Goal: Contribute content: Contribute content

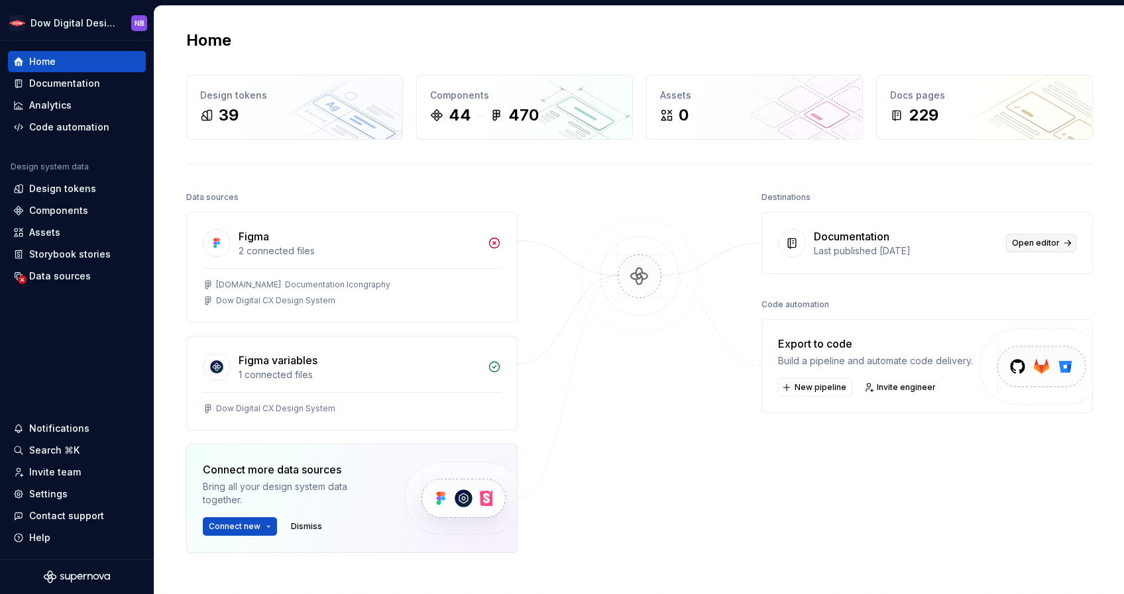
click at [1044, 242] on span "Open editor" at bounding box center [1036, 243] width 48 height 11
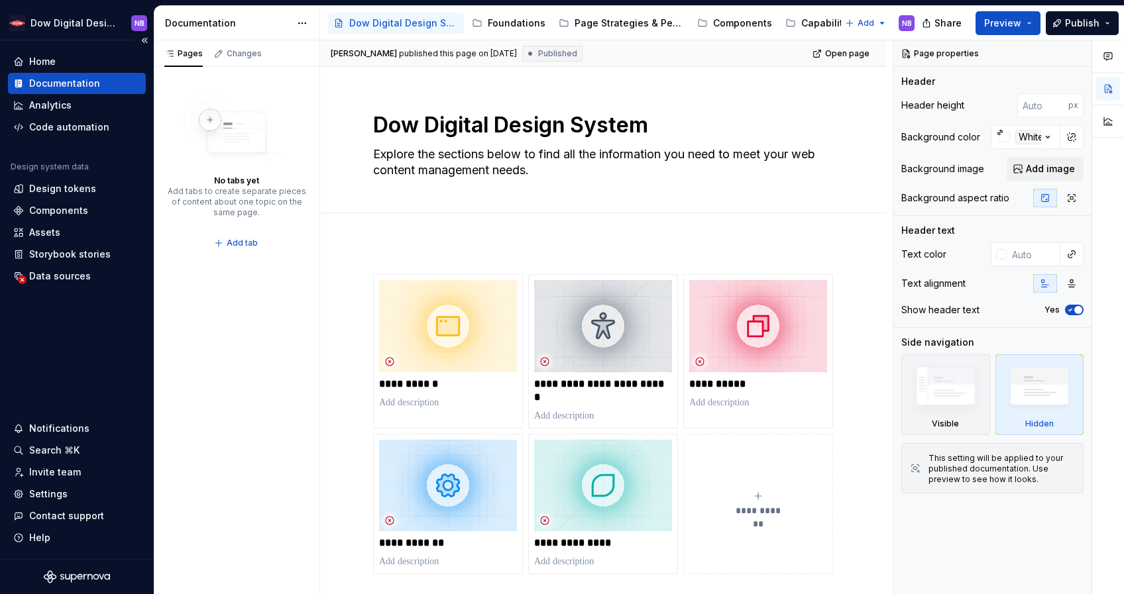
click at [115, 84] on div "Documentation" at bounding box center [76, 83] width 127 height 13
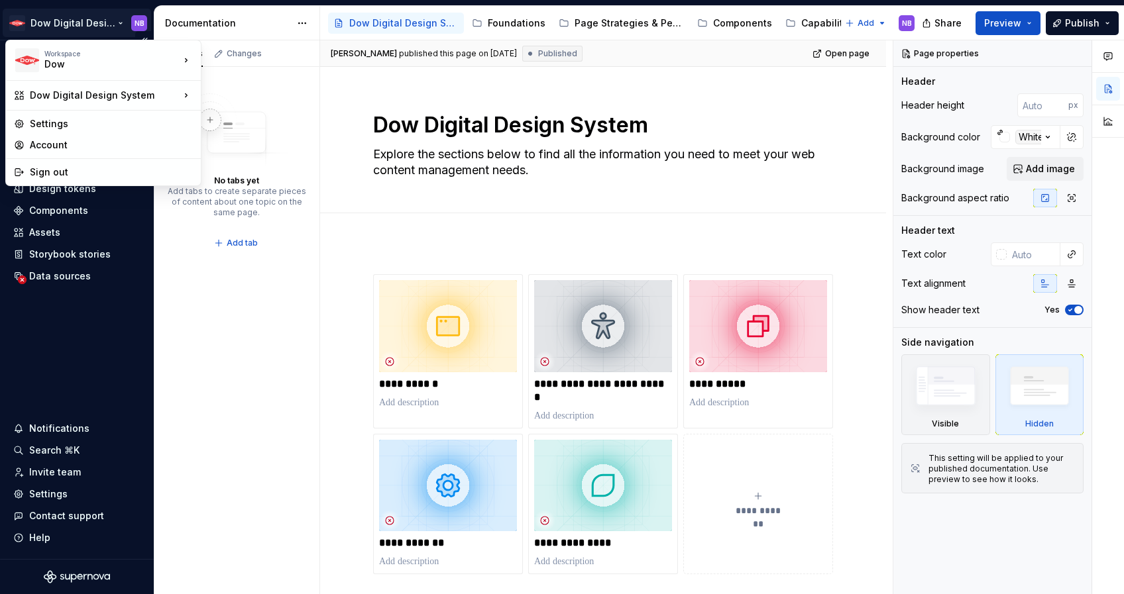
click at [107, 30] on html "Dow Digital Design System NB Home Documentation Analytics Code automation Desig…" at bounding box center [562, 297] width 1124 height 594
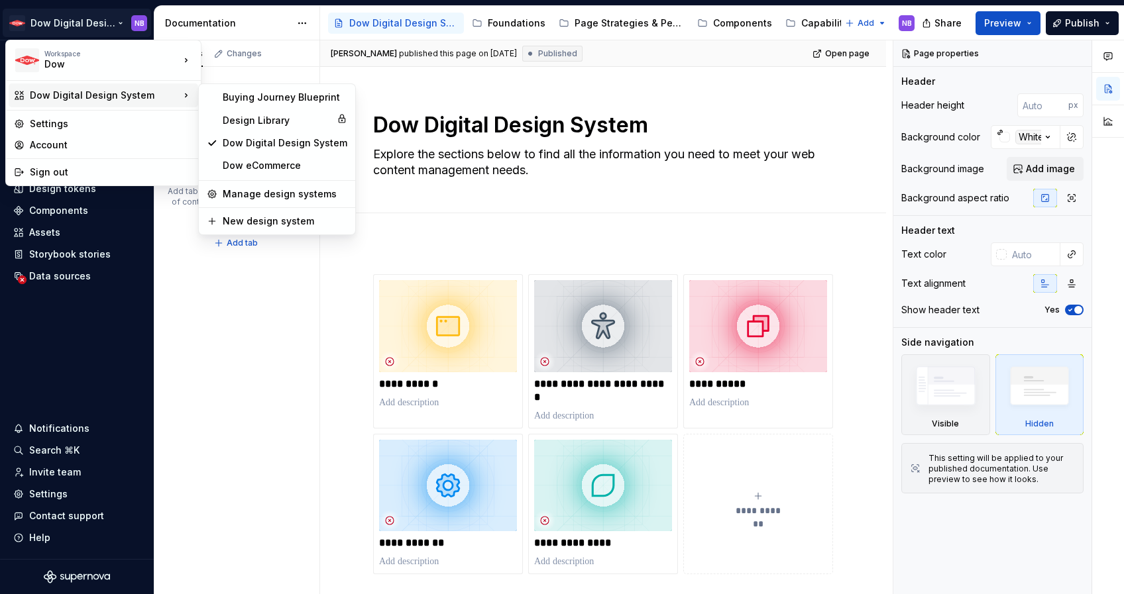
click at [111, 95] on div "Dow Digital Design System" at bounding box center [105, 95] width 150 height 13
click at [247, 99] on div "Buying Journey Blueprint" at bounding box center [285, 97] width 125 height 13
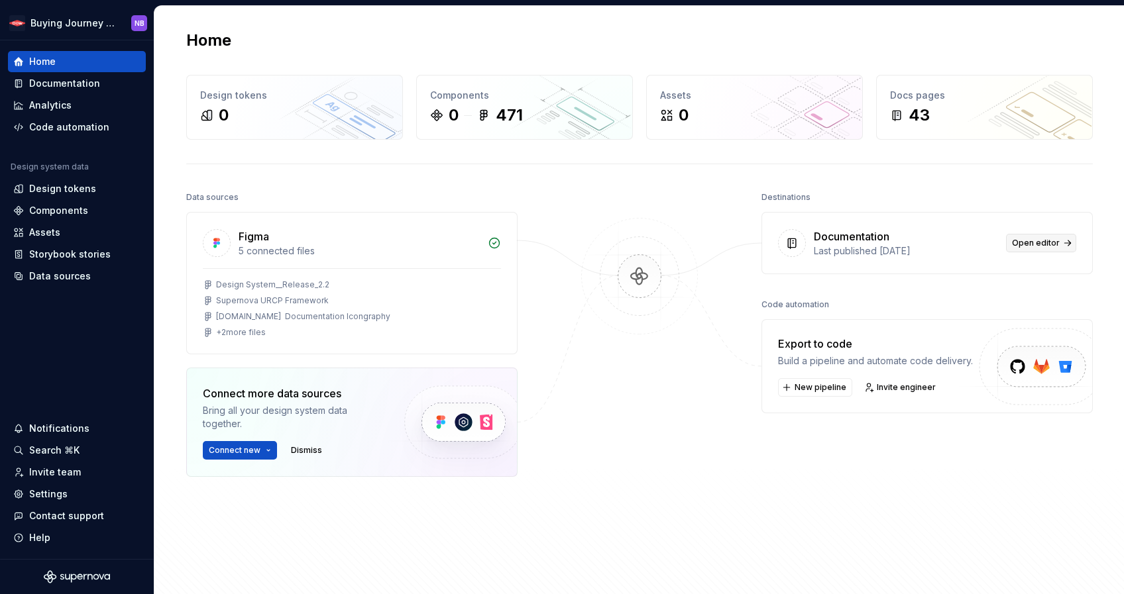
click at [1035, 242] on span "Open editor" at bounding box center [1036, 243] width 48 height 11
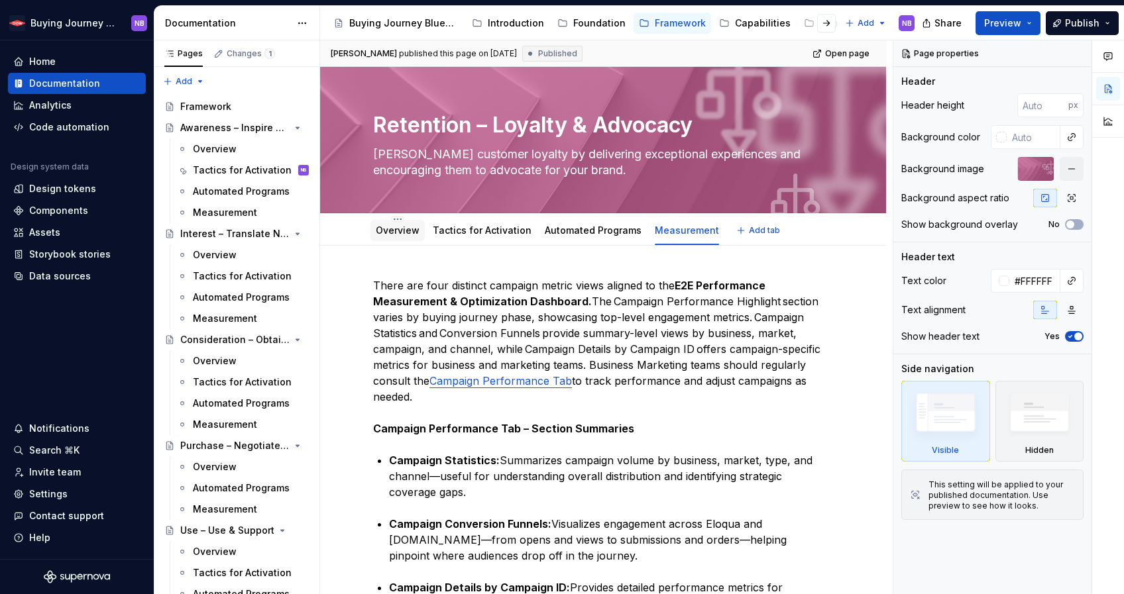
click at [381, 235] on link "Overview" at bounding box center [398, 230] width 44 height 11
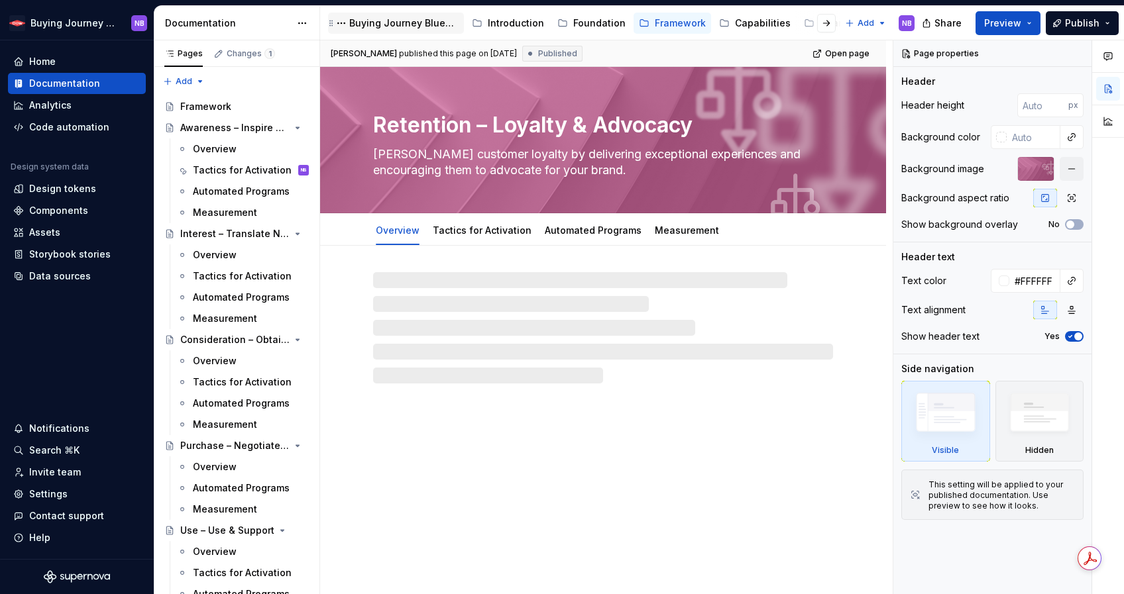
click at [411, 23] on div "Buying Journey Blueprint" at bounding box center [403, 23] width 109 height 13
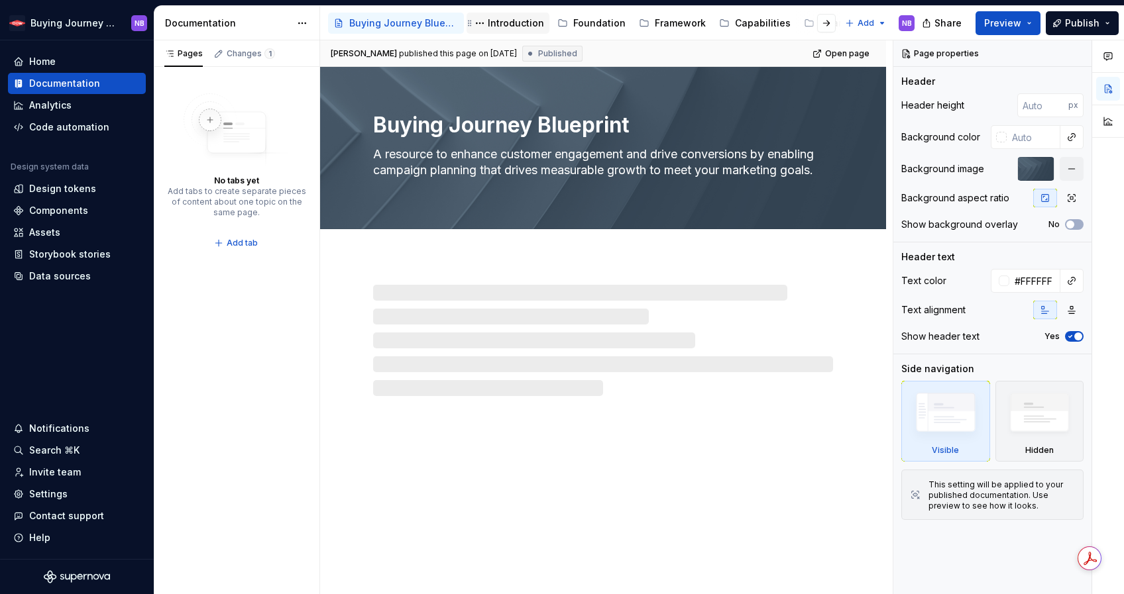
click at [516, 23] on div "Introduction" at bounding box center [516, 23] width 56 height 13
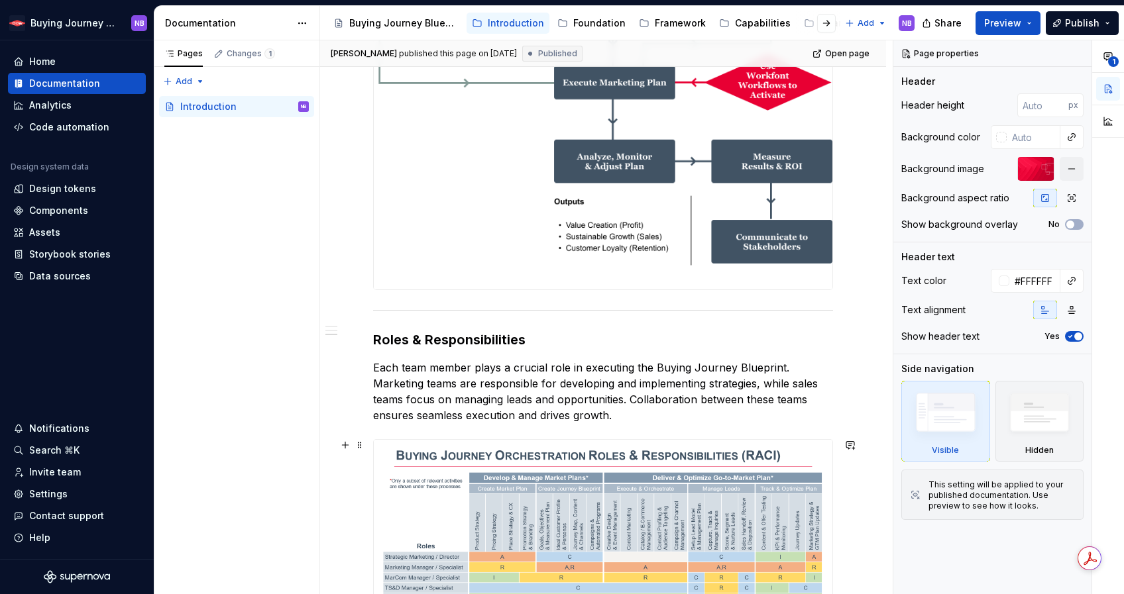
scroll to position [1544, 0]
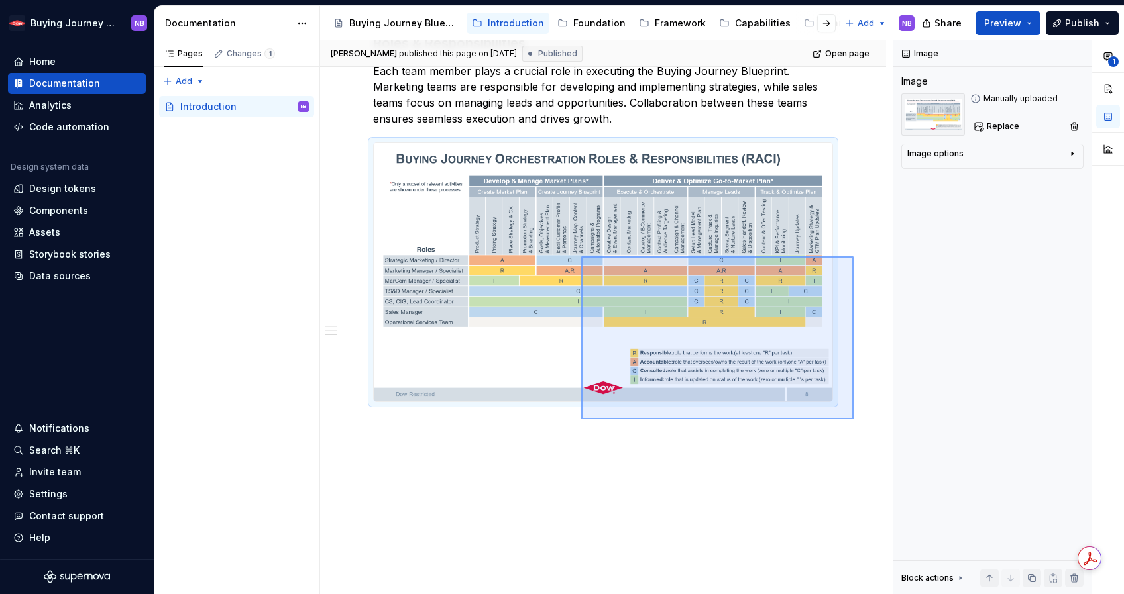
drag, startPoint x: 840, startPoint y: 414, endPoint x: 581, endPoint y: 256, distance: 302.8
click at [581, 256] on div "**********" at bounding box center [606, 317] width 573 height 555
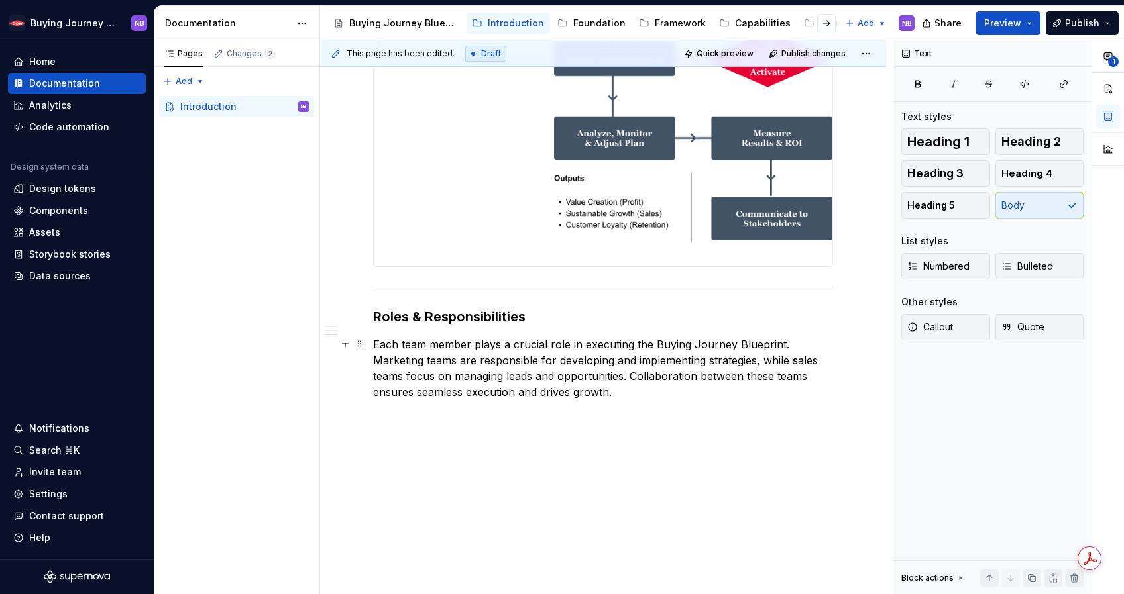
scroll to position [1269, 0]
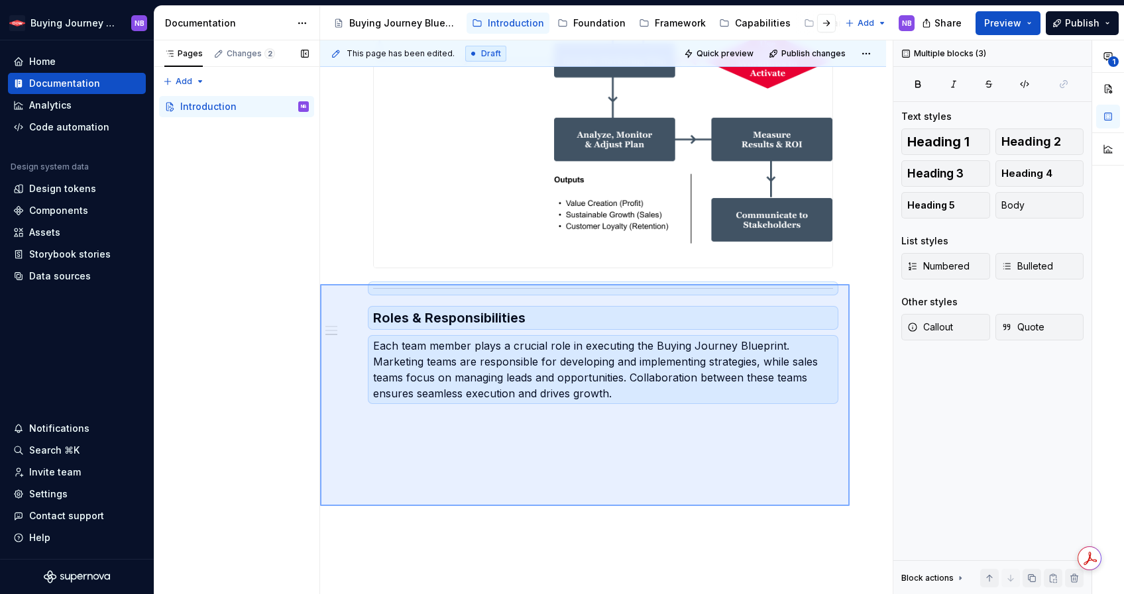
drag, startPoint x: 850, startPoint y: 506, endPoint x: 315, endPoint y: 284, distance: 579.1
click at [315, 284] on div "Pages Changes 2 Add Accessibility guide for tree Page tree. Navigate the tree w…" at bounding box center [639, 317] width 970 height 555
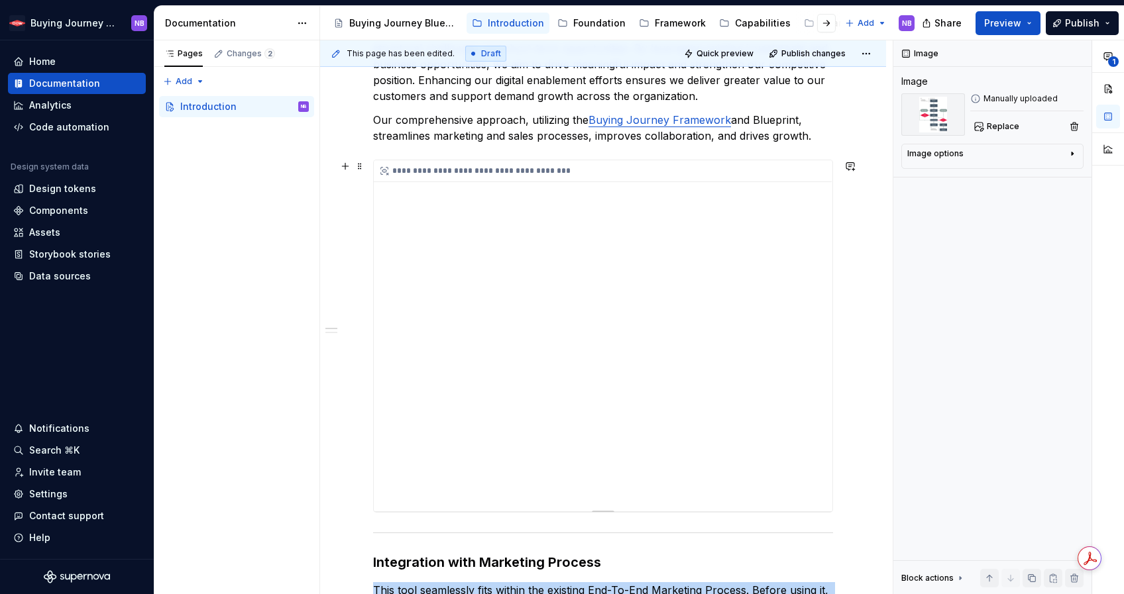
scroll to position [0, 0]
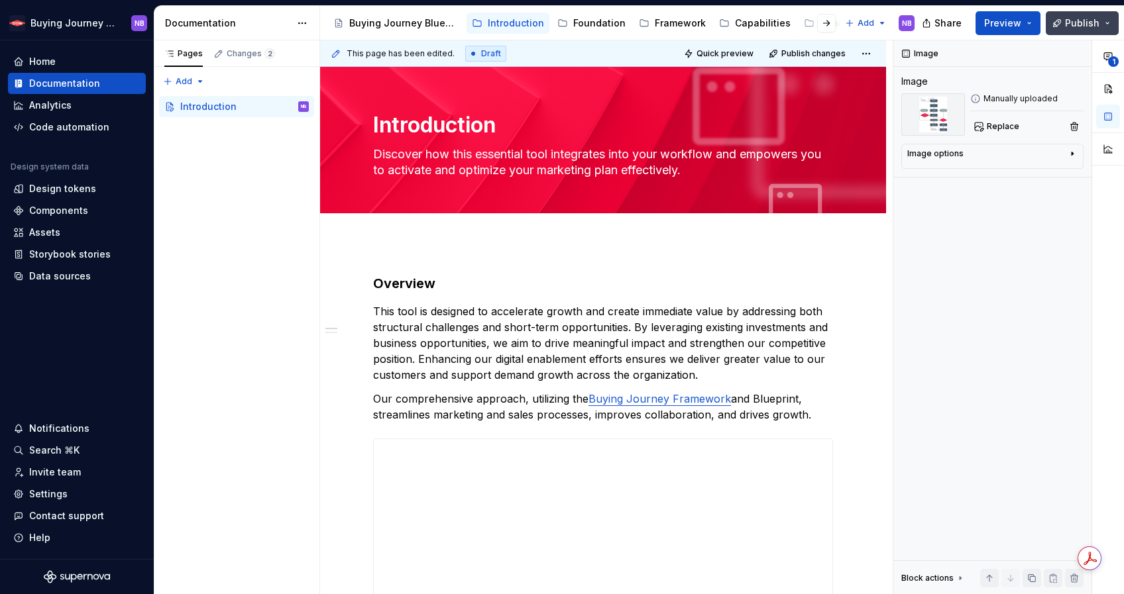
click at [1115, 25] on button "Publish" at bounding box center [1082, 23] width 73 height 24
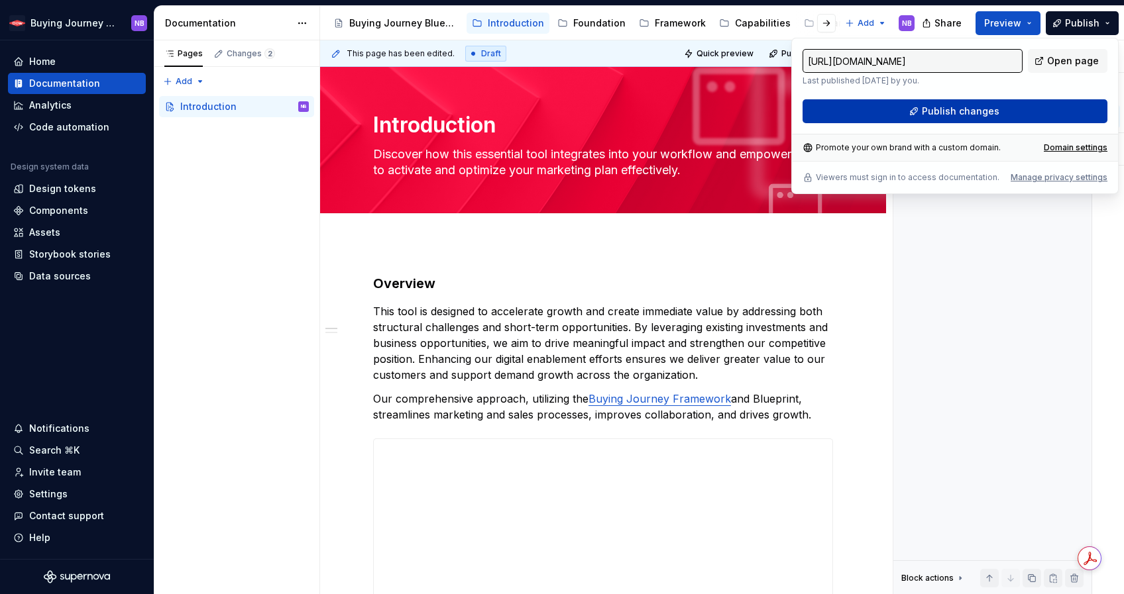
click at [1079, 114] on button "Publish changes" at bounding box center [955, 111] width 305 height 24
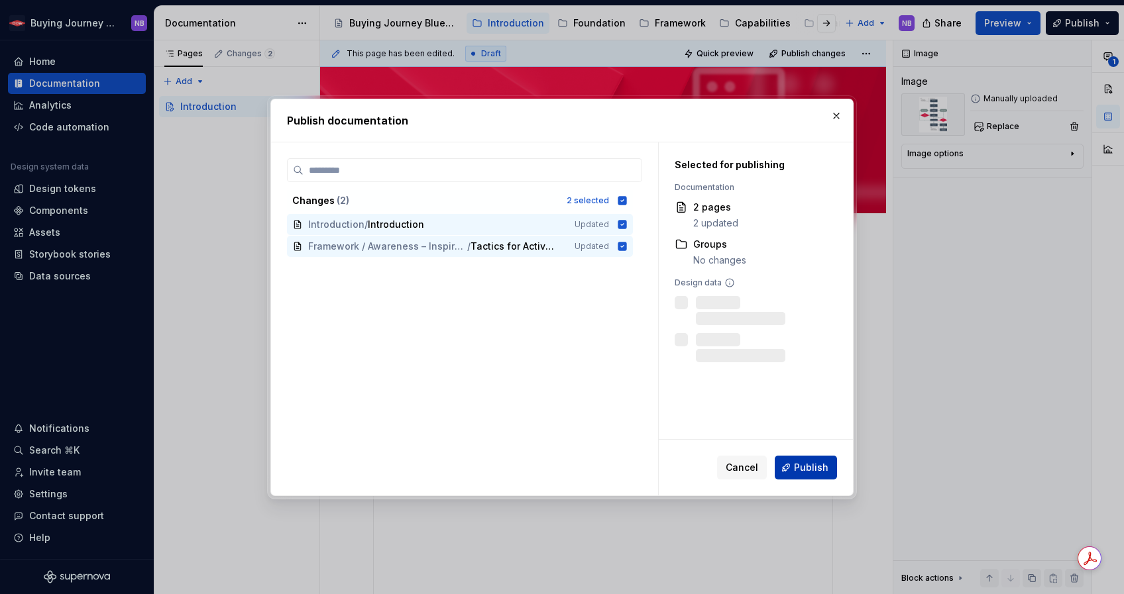
click at [828, 462] on button "Publish" at bounding box center [806, 468] width 62 height 24
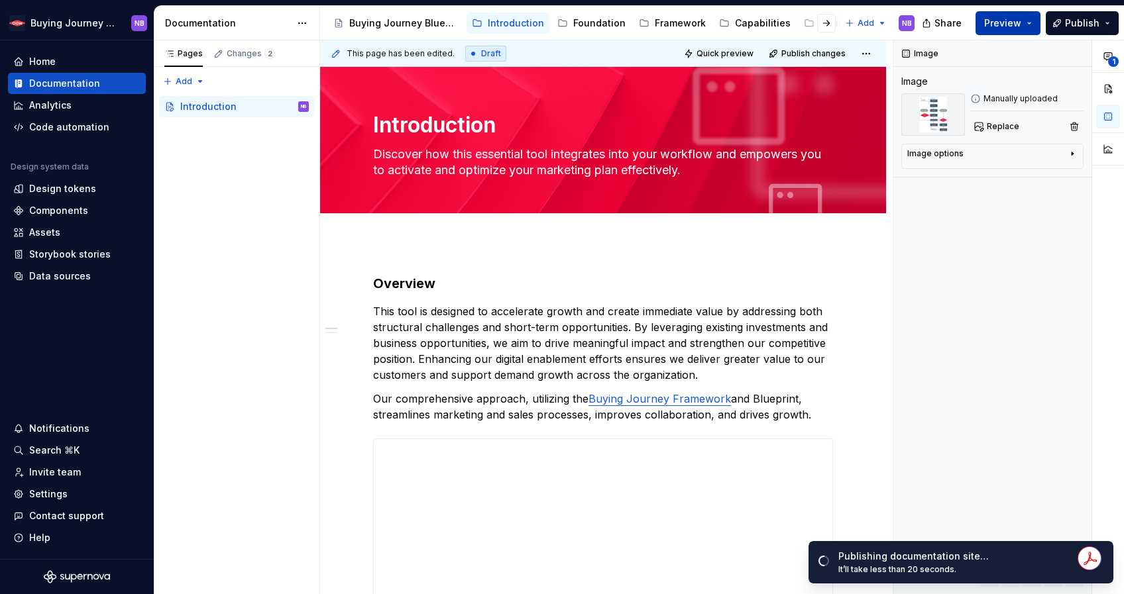
click at [1016, 34] on button "Preview" at bounding box center [1008, 23] width 65 height 24
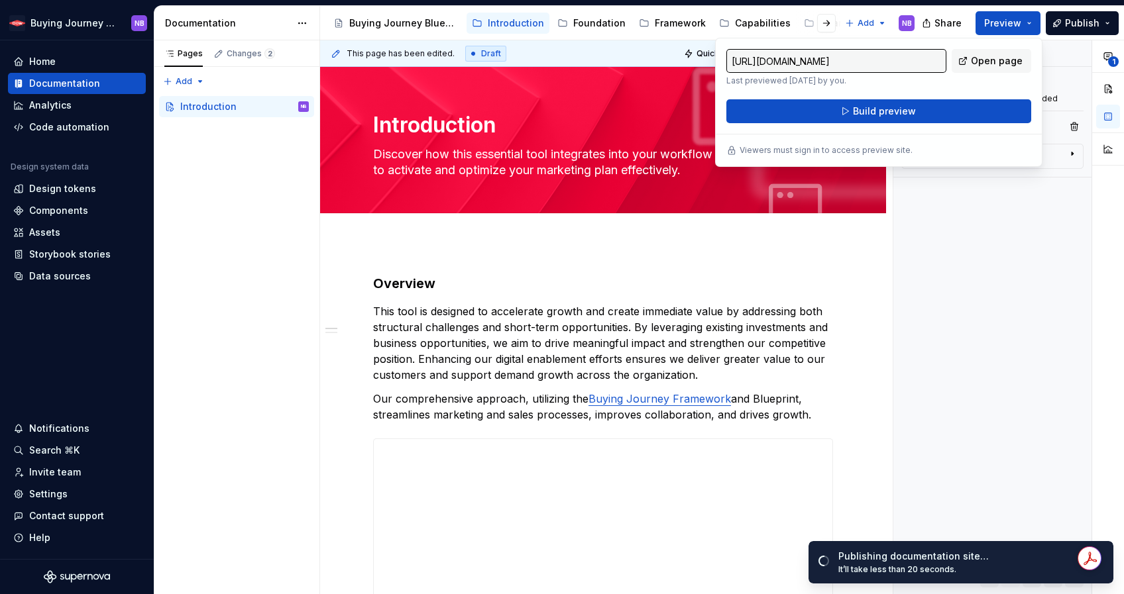
click at [1010, 98] on div "[URL][DOMAIN_NAME] Last previewed [DATE] by you. Open page Build preview" at bounding box center [878, 86] width 305 height 74
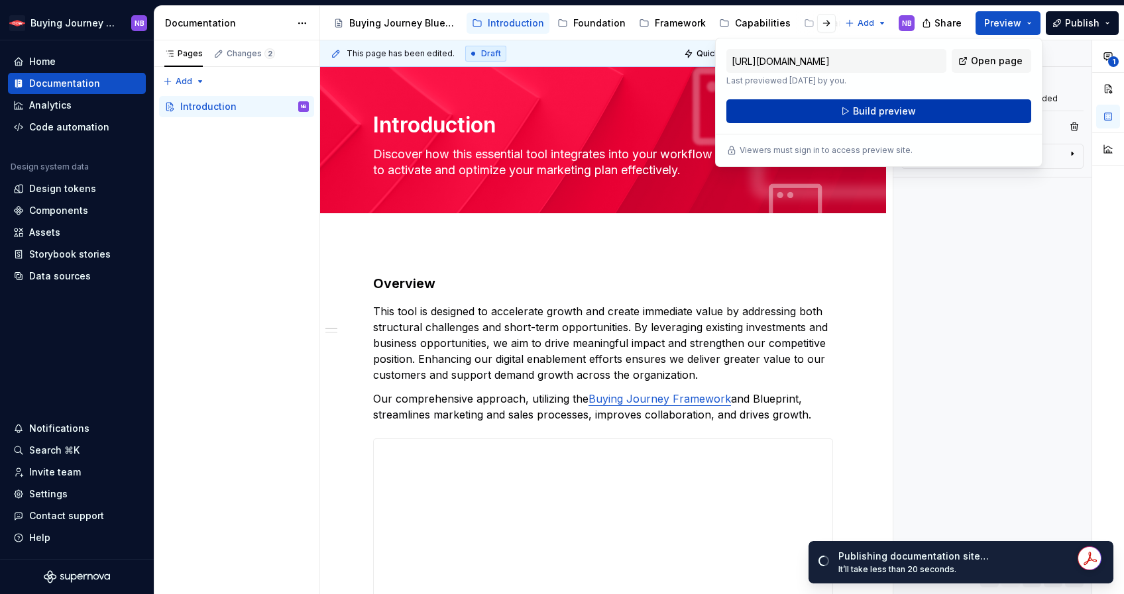
click at [1009, 110] on button "Build preview" at bounding box center [878, 111] width 305 height 24
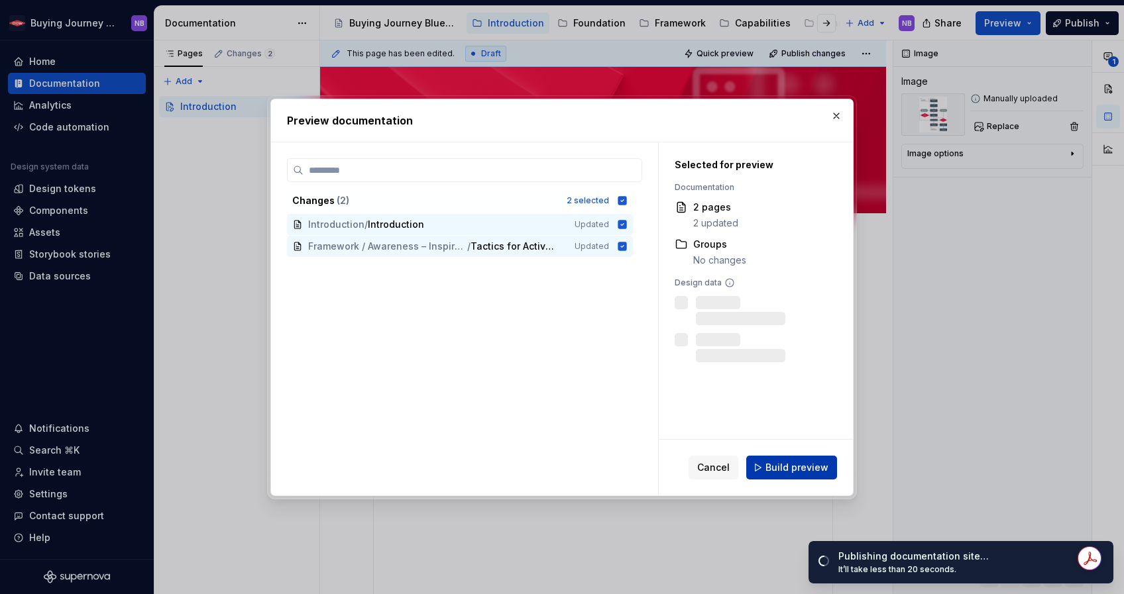
click at [803, 461] on span "Build preview" at bounding box center [796, 467] width 63 height 13
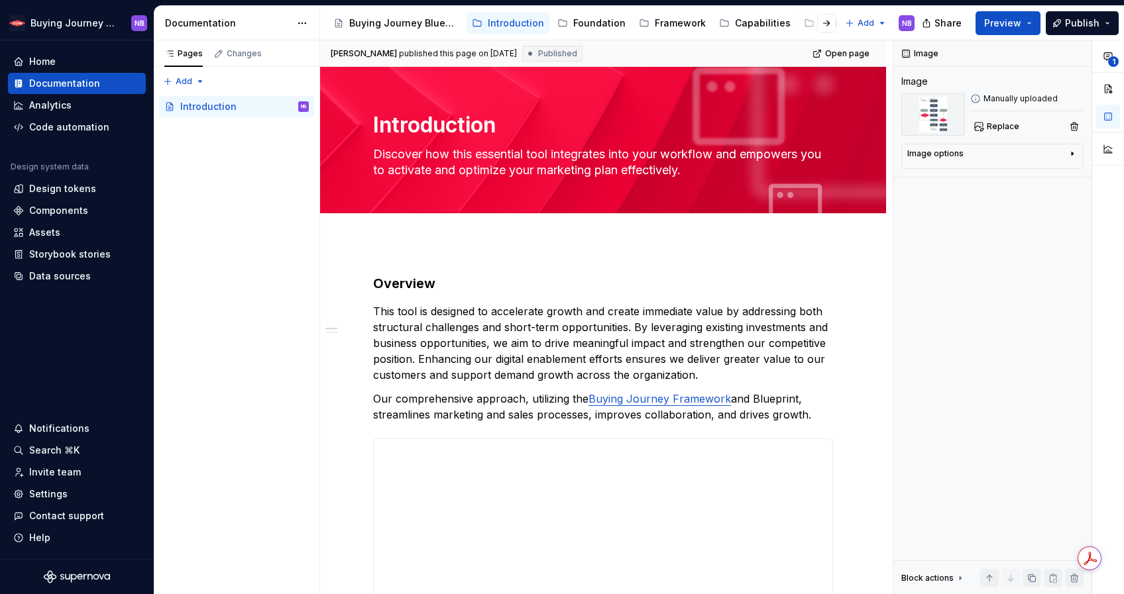
type textarea "*"
